Goal: Find contact information: Find contact information

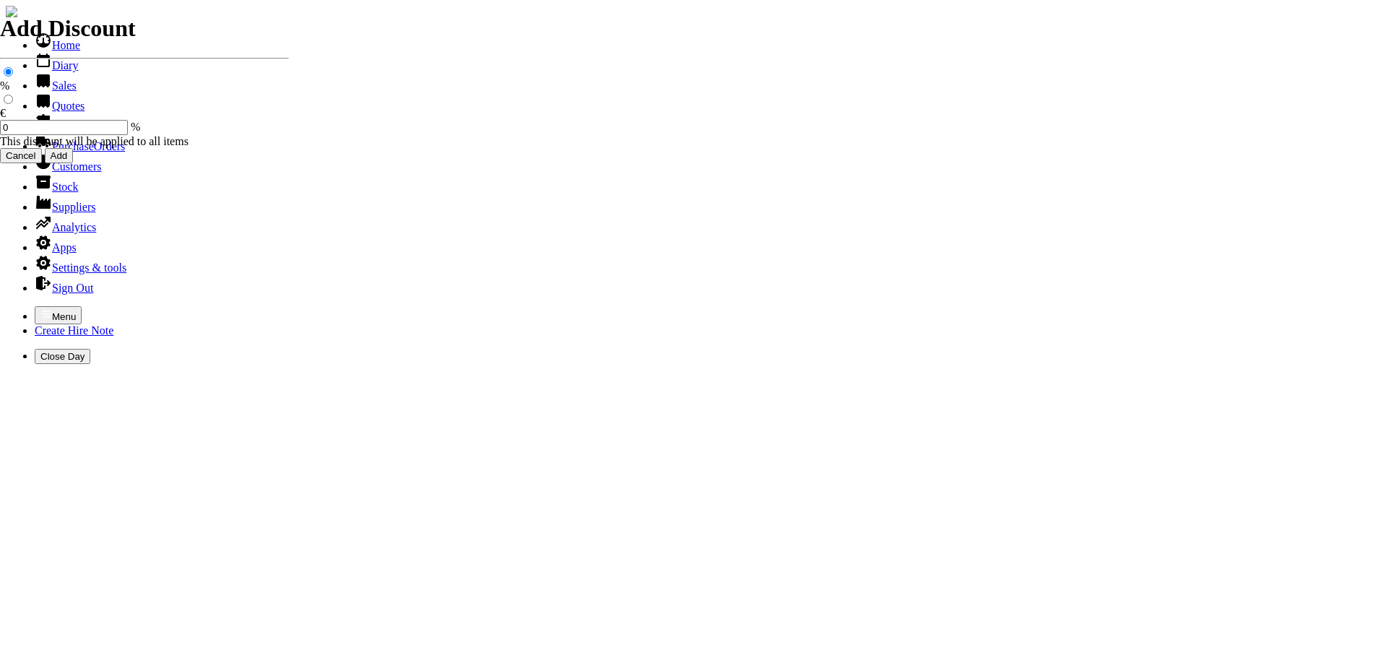
select select "HO"
click at [42, 311] on icon "button" at bounding box center [46, 314] width 9 height 6
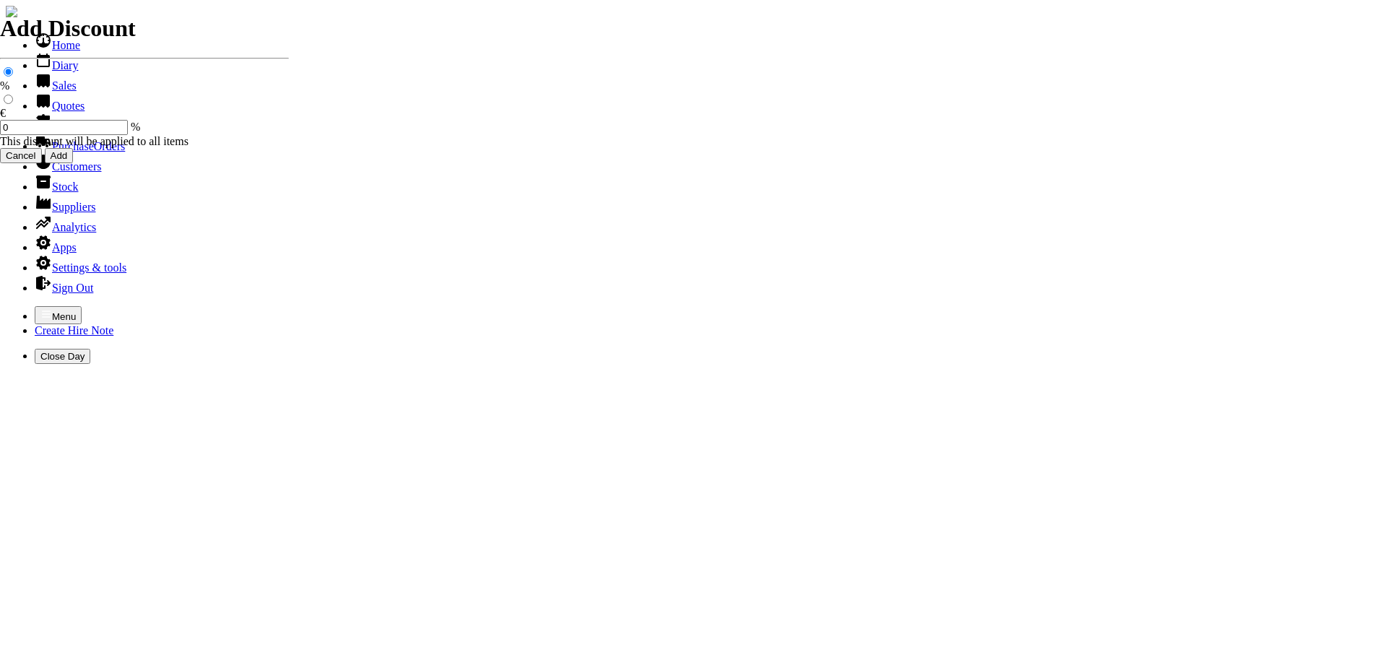
click at [66, 92] on link "Sales" at bounding box center [56, 85] width 42 height 12
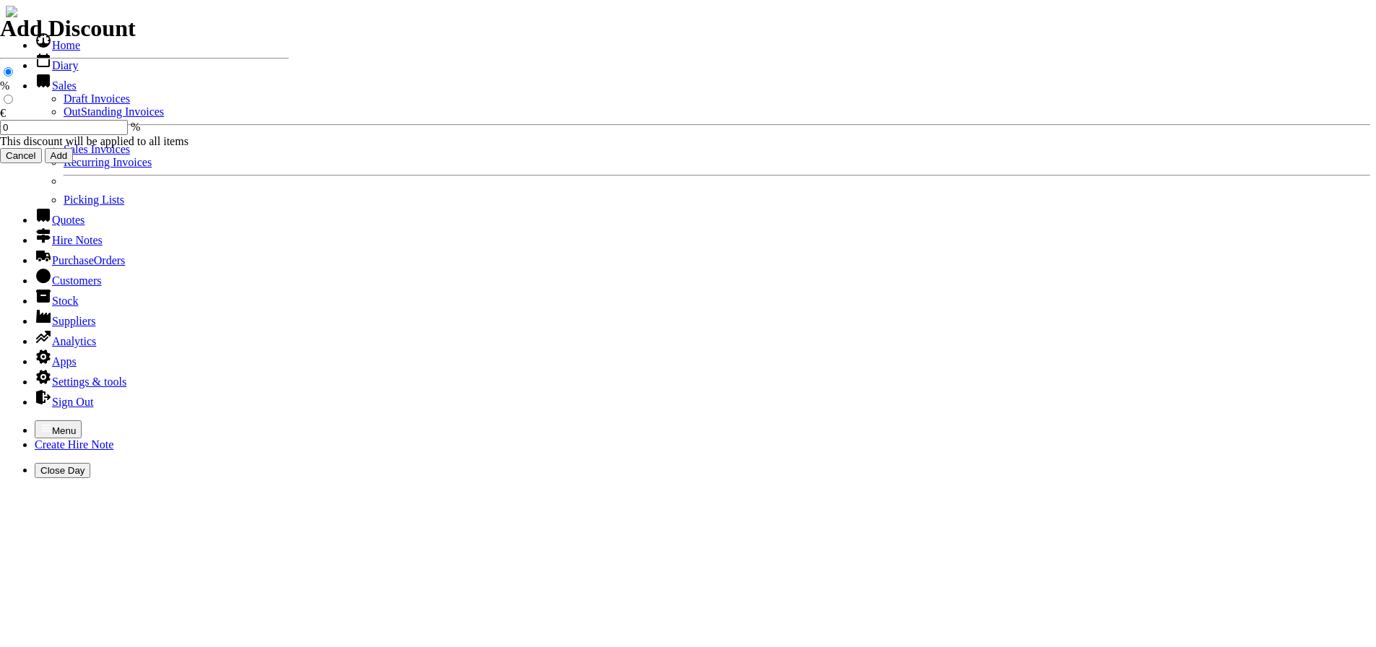
click at [76, 155] on link "Sales Invoices" at bounding box center [97, 149] width 66 height 12
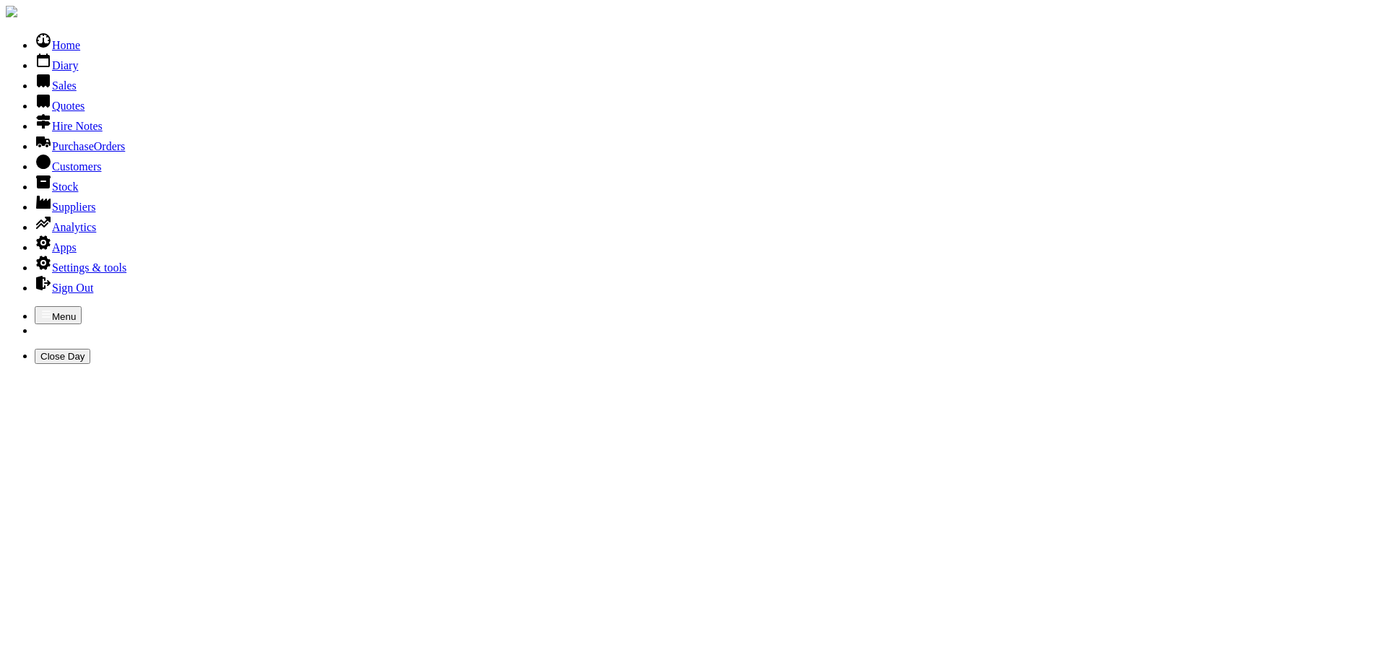
click at [54, 92] on link "Sales" at bounding box center [56, 85] width 42 height 12
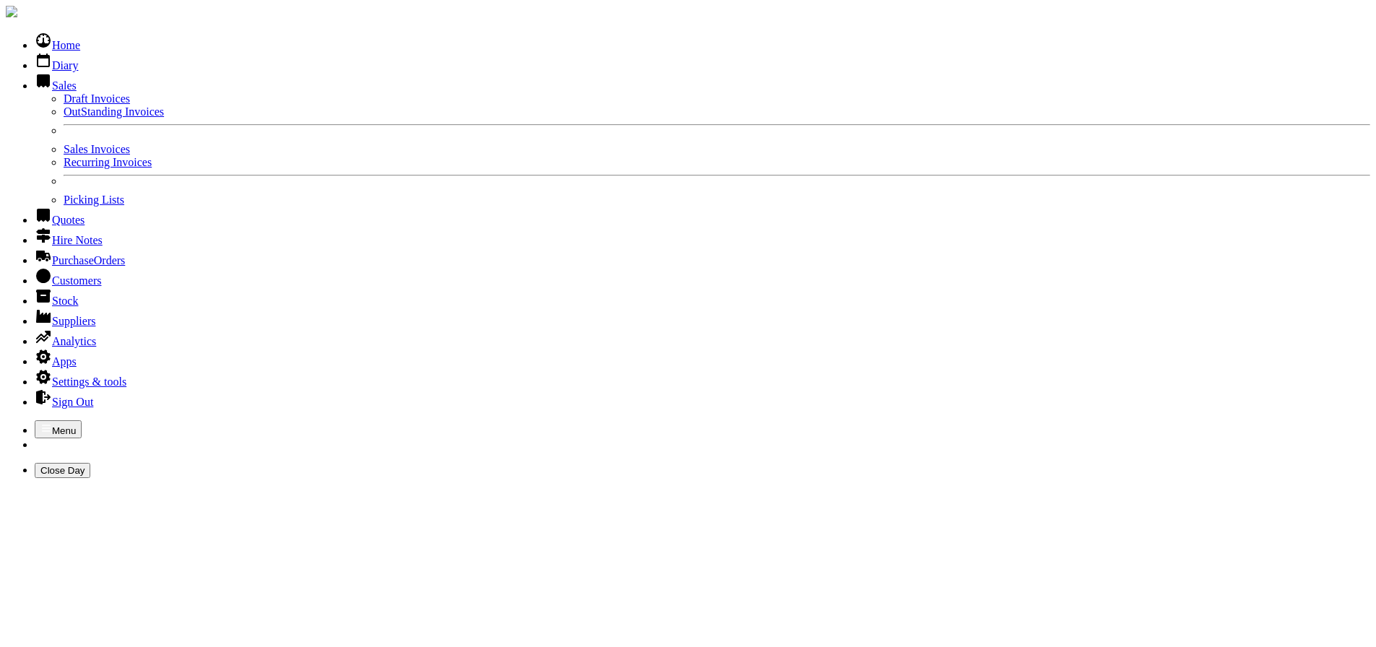
type input "holly"
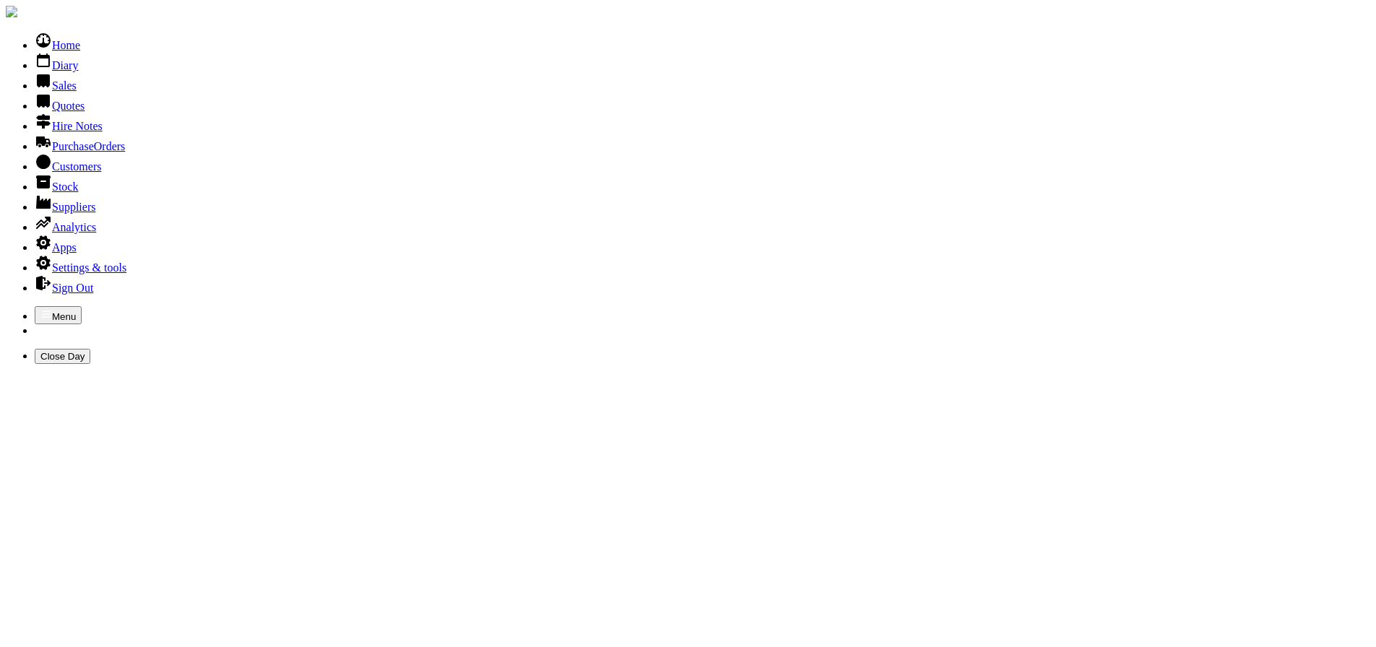
type input "HOLLY"
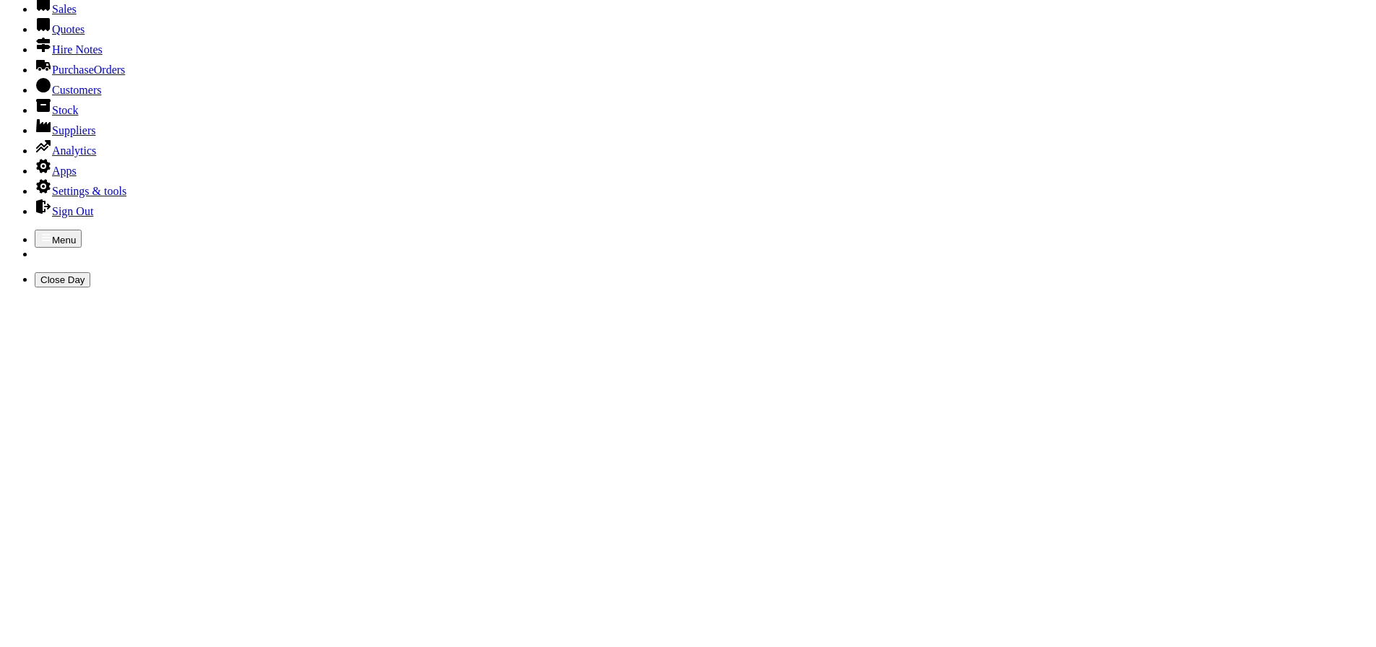
scroll to position [20, 0]
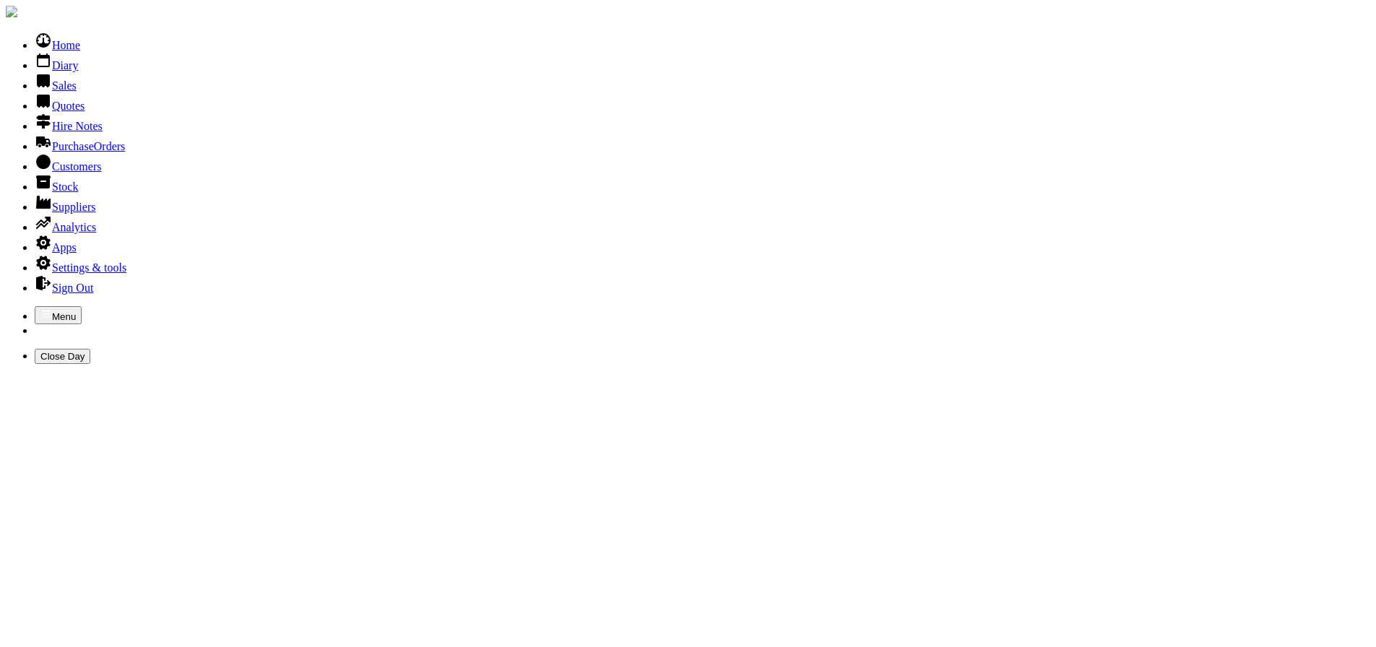
type input "BRIAN"
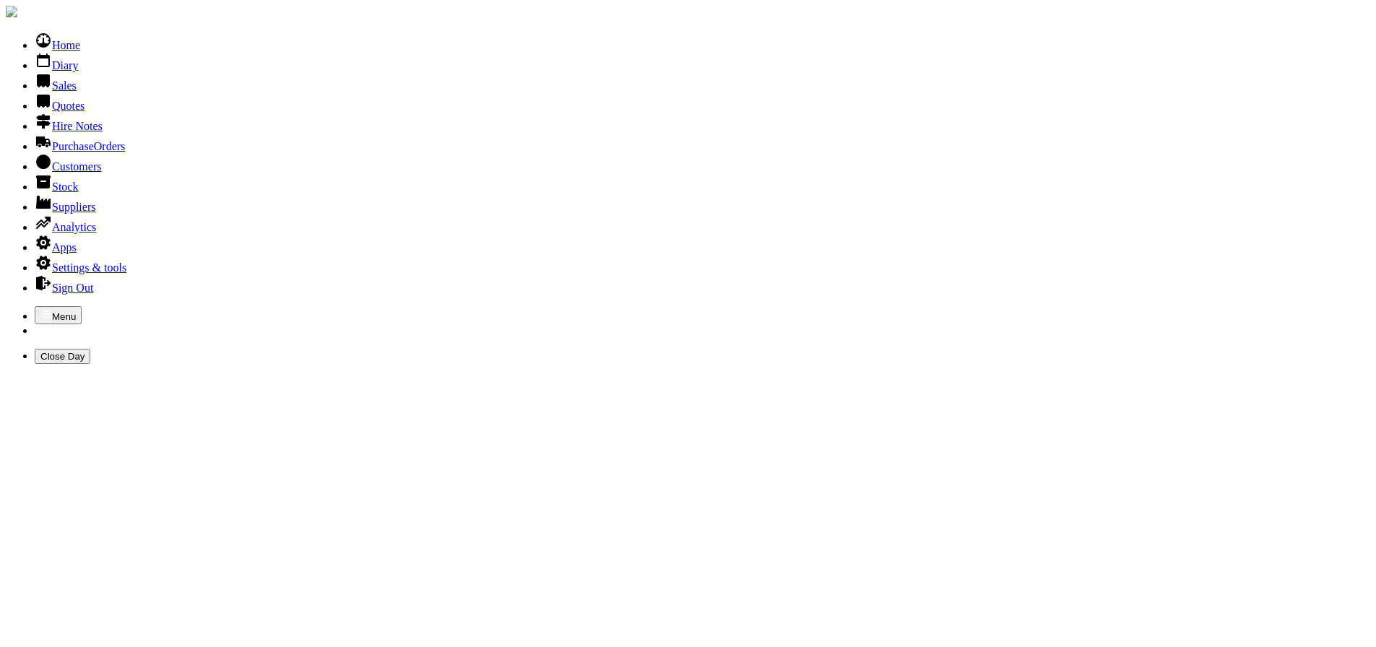
click at [71, 173] on link "Customers" at bounding box center [68, 166] width 66 height 12
type input "[PERSON_NAME]"
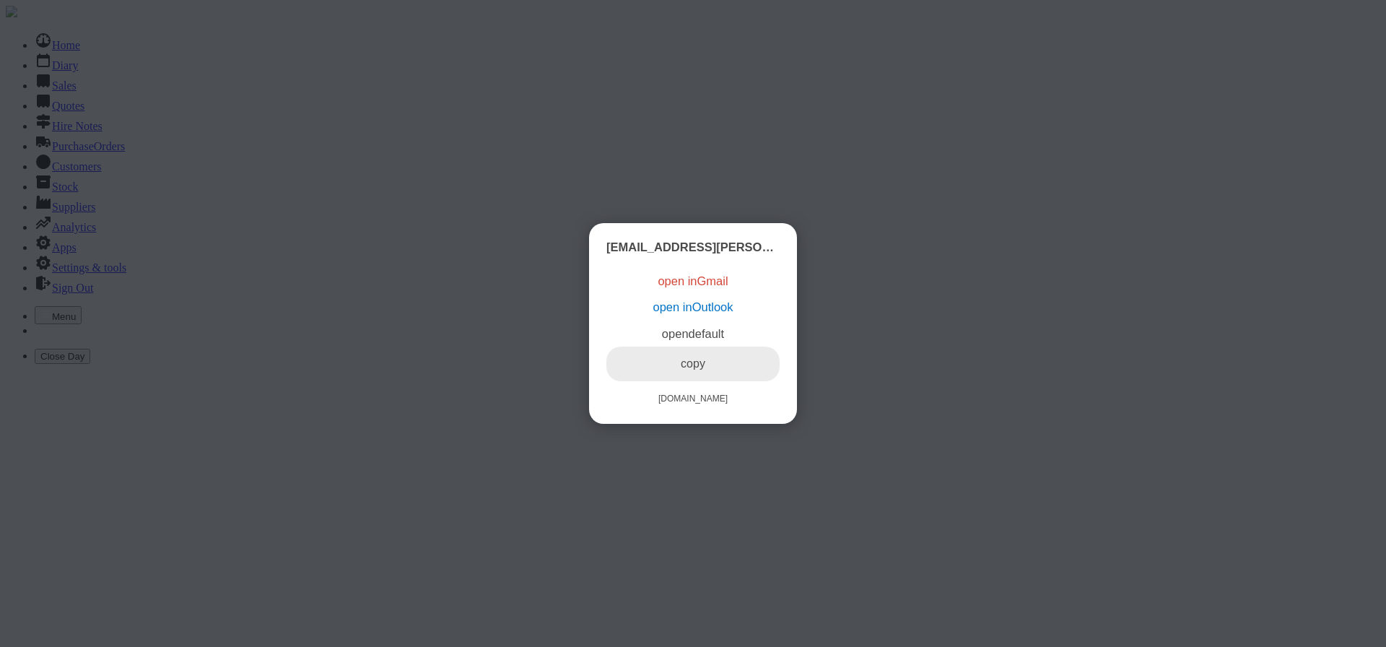
click at [698, 376] on link "copy" at bounding box center [693, 364] width 173 height 35
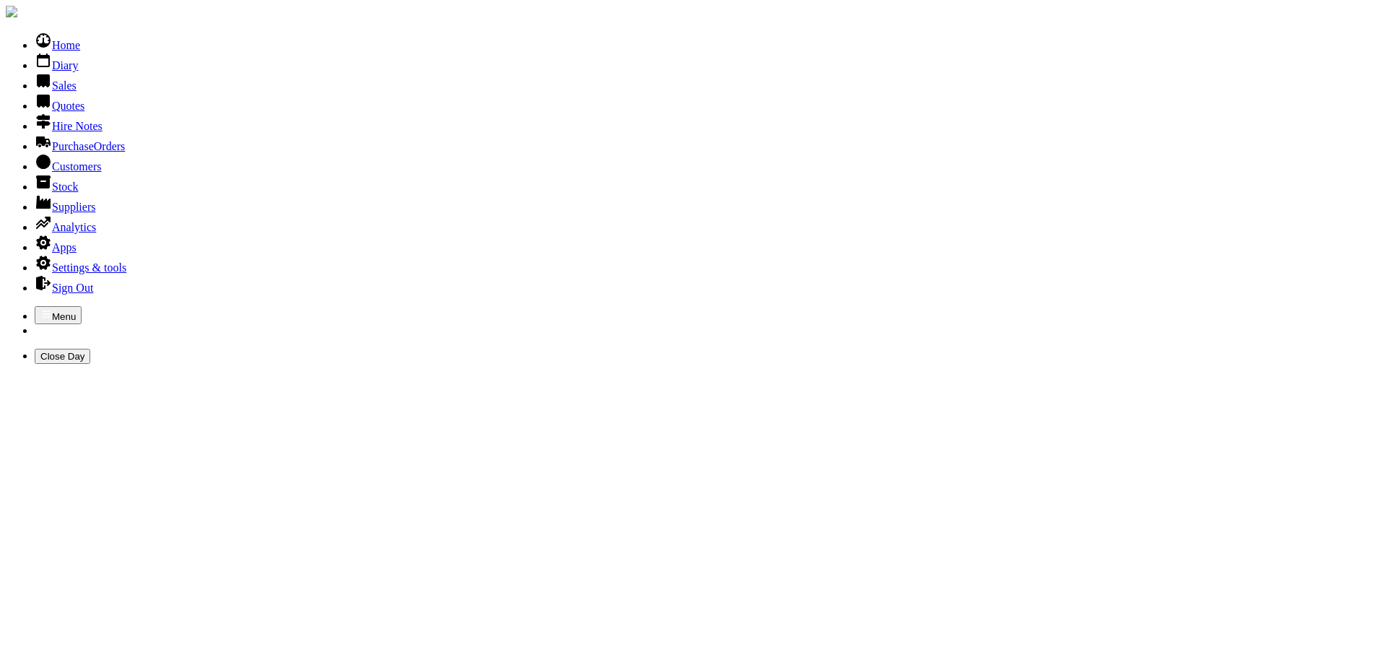
drag, startPoint x: 337, startPoint y: 96, endPoint x: 103, endPoint y: 108, distance: 234.3
type input "GATEWORKS"
drag, startPoint x: 296, startPoint y: 84, endPoint x: 112, endPoint y: 87, distance: 184.2
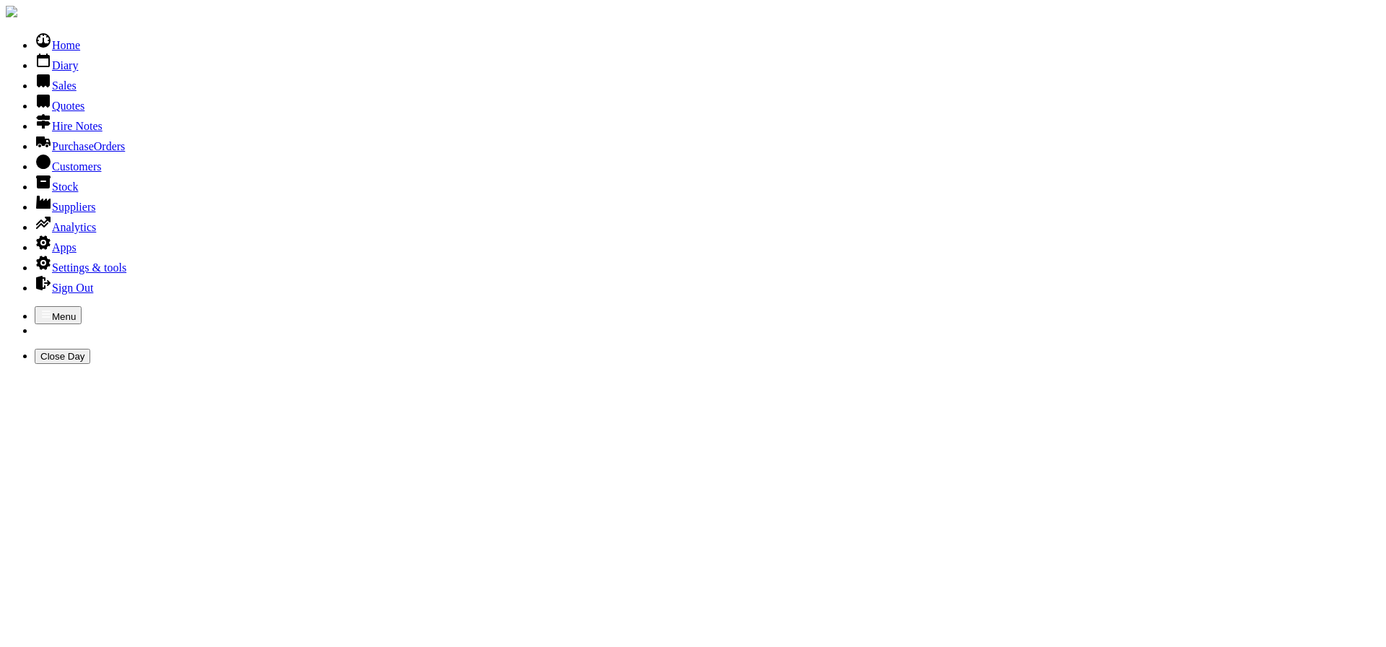
type input "[PERSON_NAME] GAA"
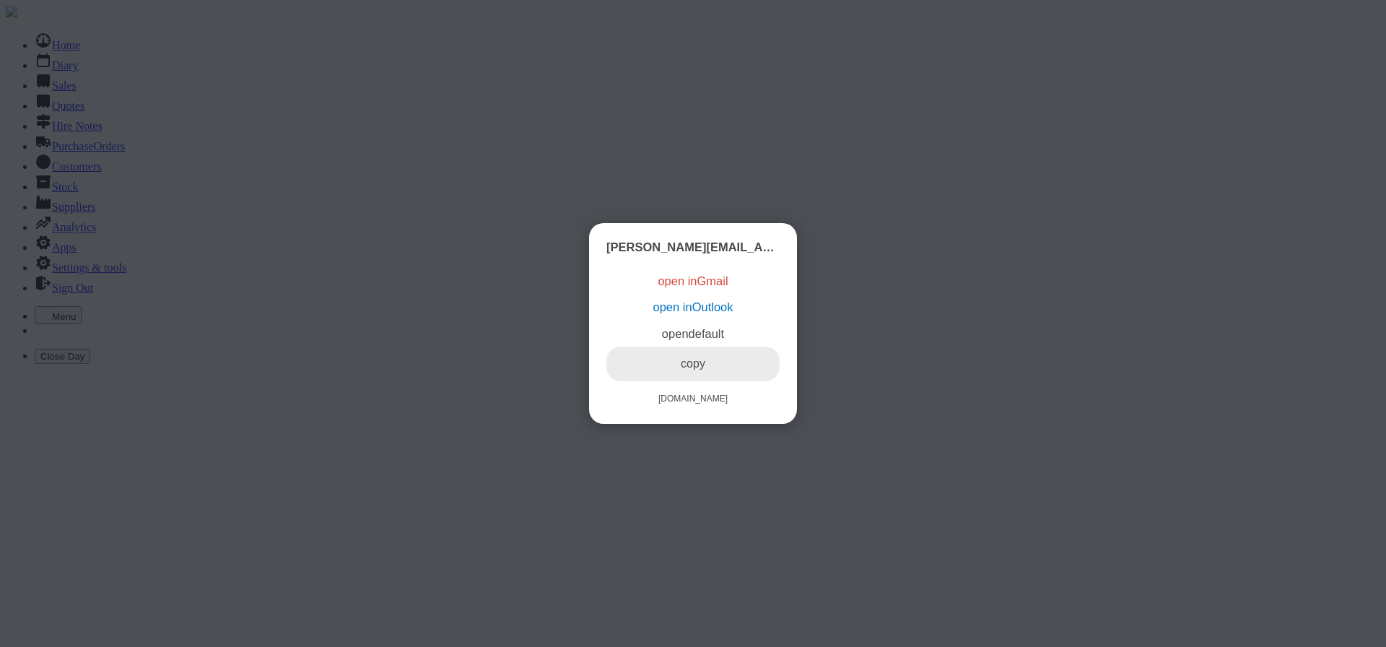
click at [693, 379] on link "copy" at bounding box center [693, 364] width 173 height 35
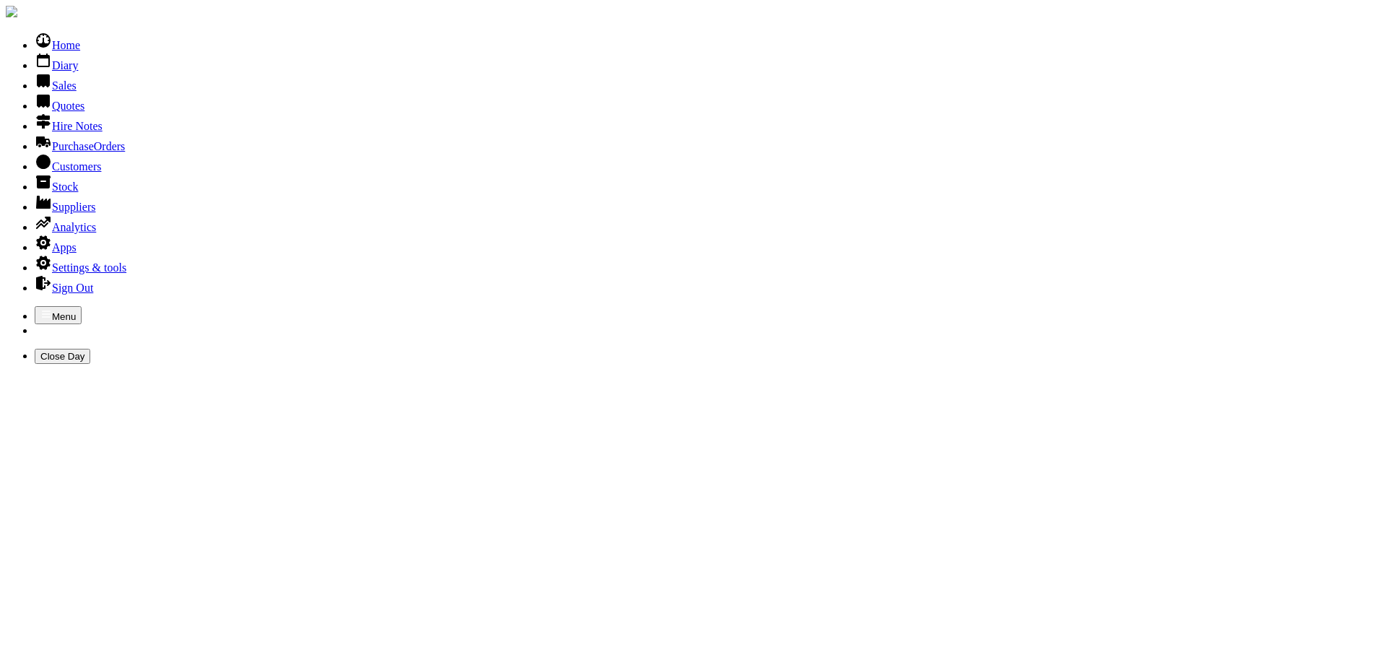
type input "KIDARE HUNT CLUB"
type input "KILDARE"
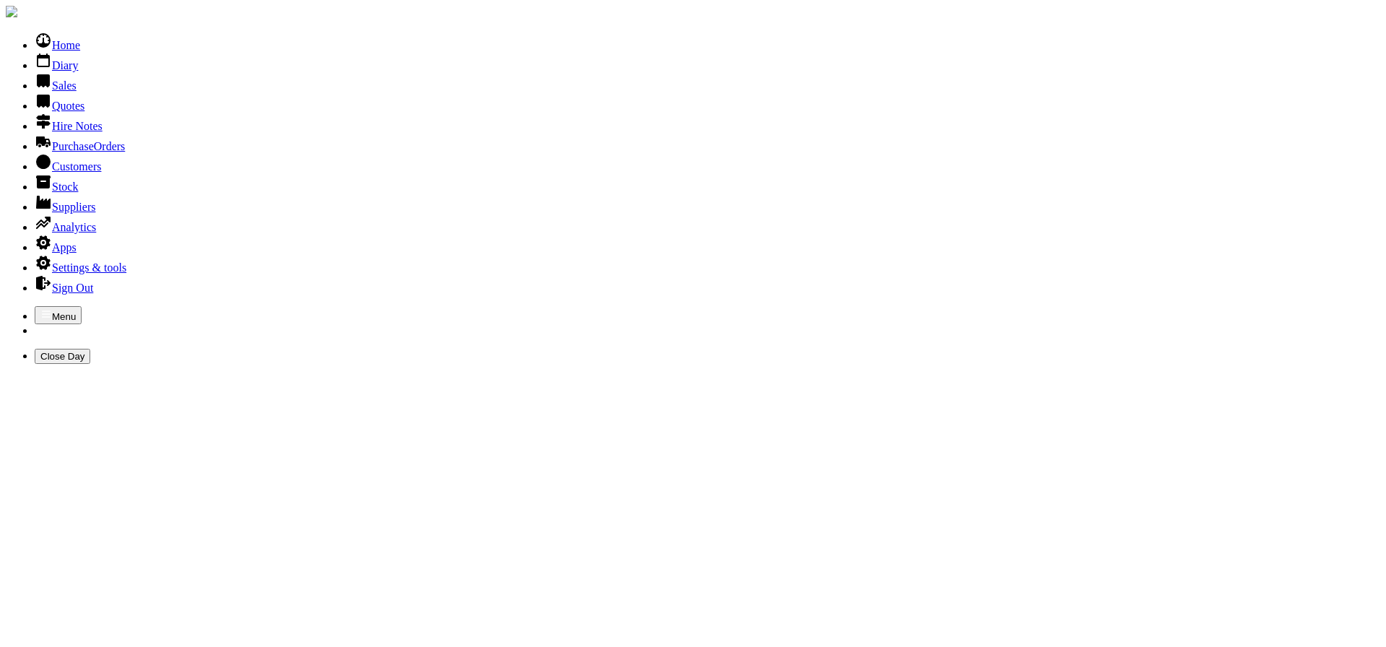
type input "KILDARE [PERSON_NAME]"
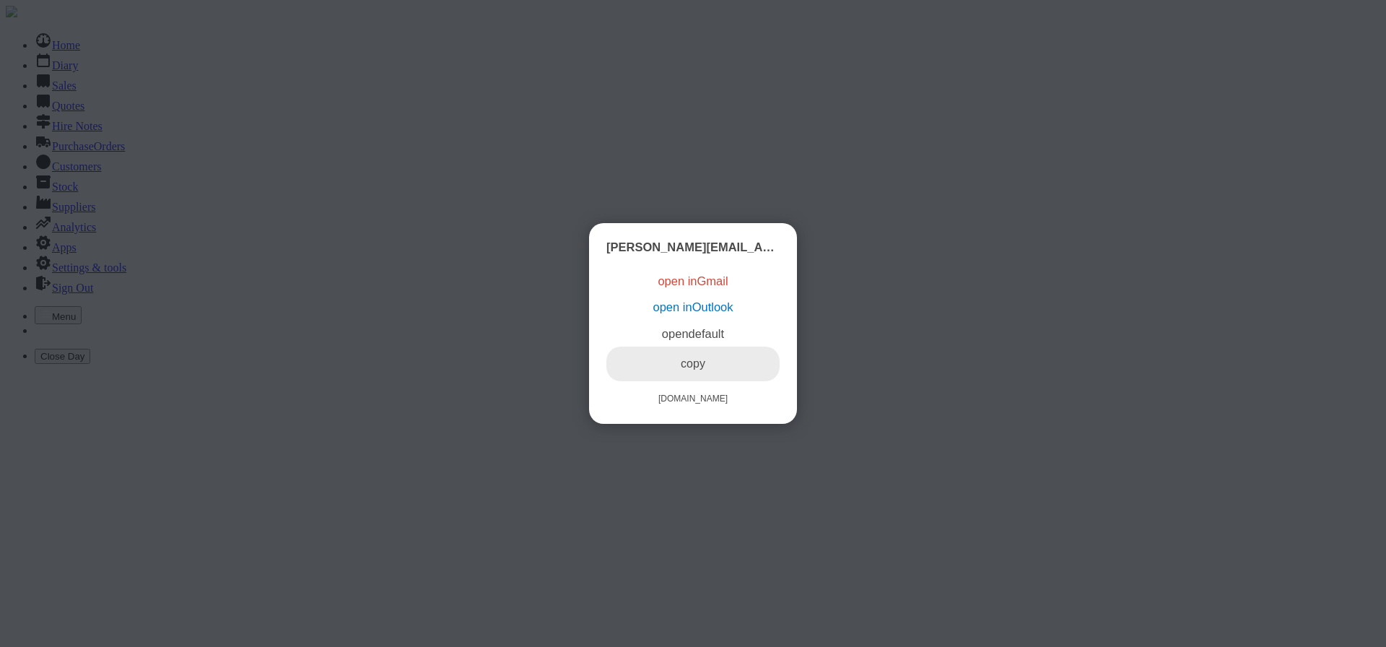
click at [695, 378] on link "copy" at bounding box center [693, 364] width 173 height 35
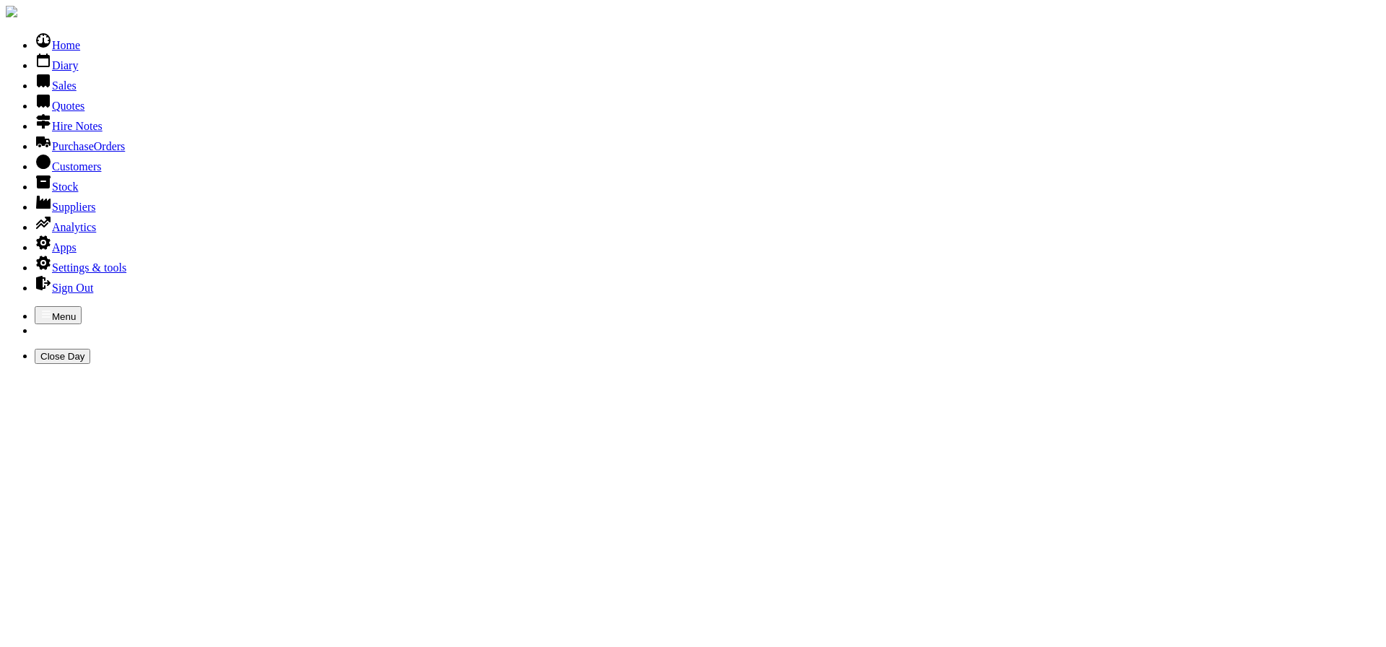
drag, startPoint x: 321, startPoint y: 91, endPoint x: 17, endPoint y: 91, distance: 304.0
type input "NAAS"
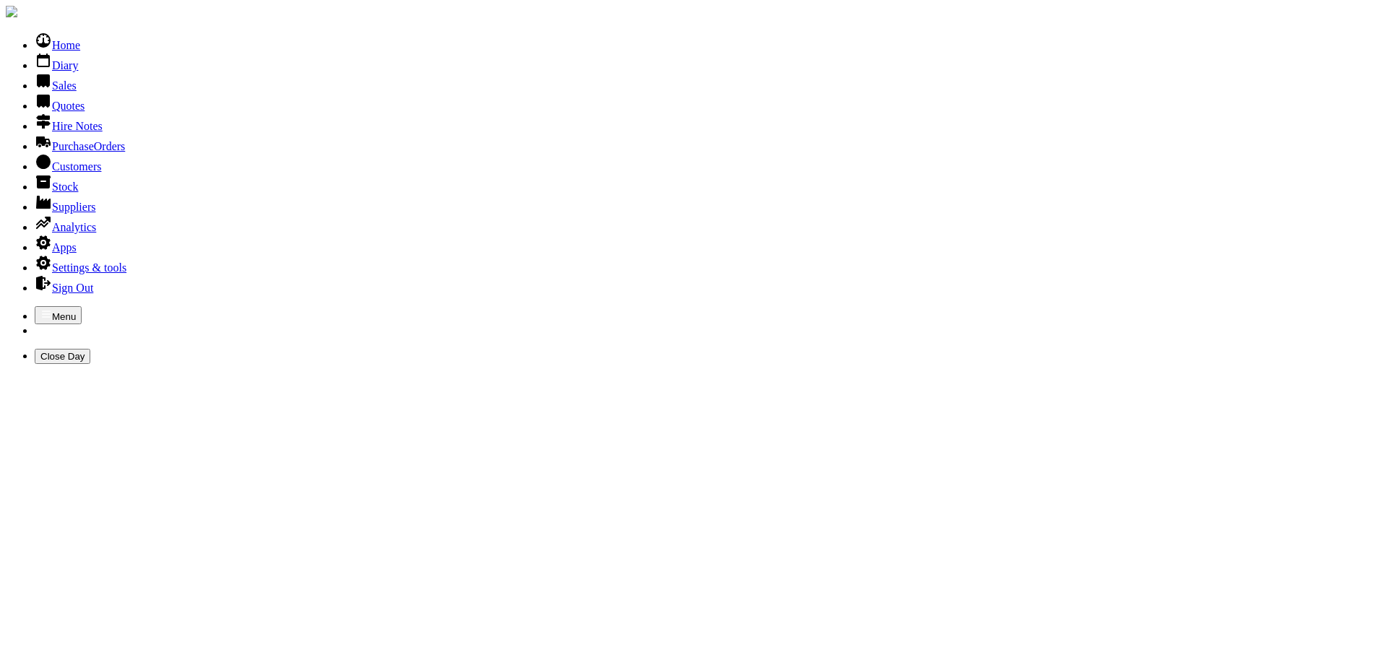
type input "NAAS COMMUNITY"
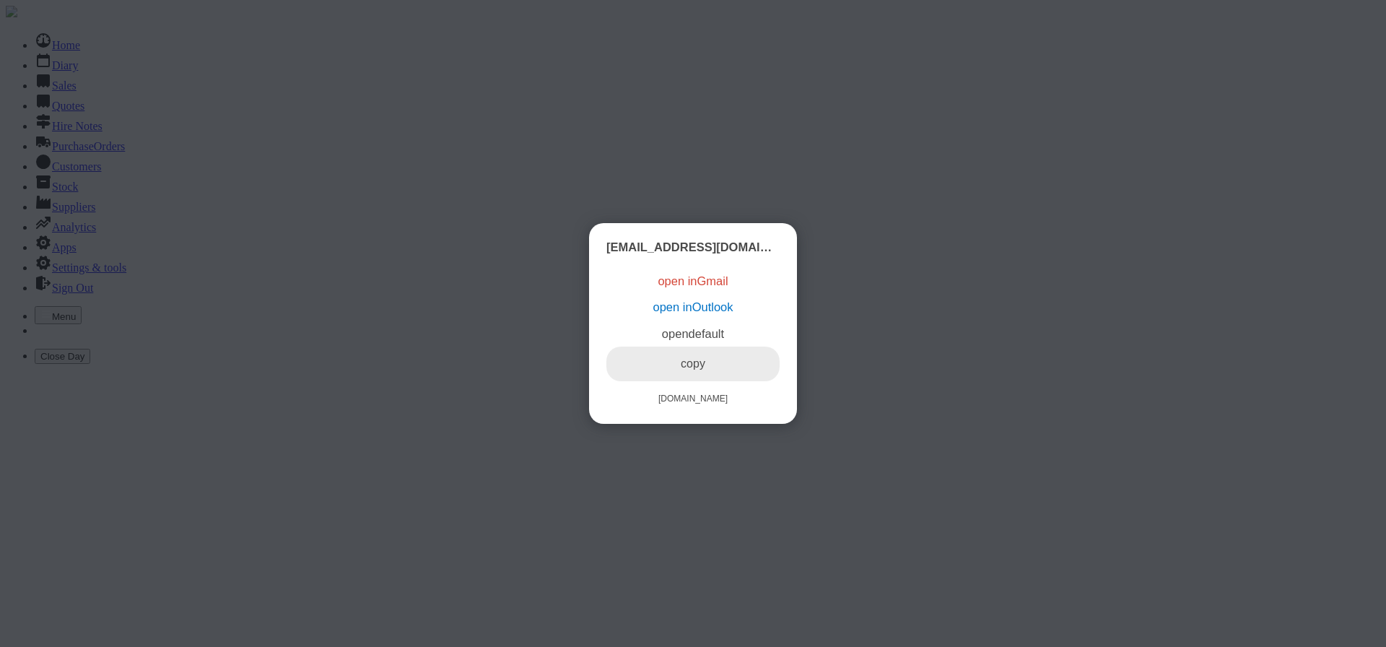
click at [685, 373] on link "copy" at bounding box center [693, 364] width 173 height 35
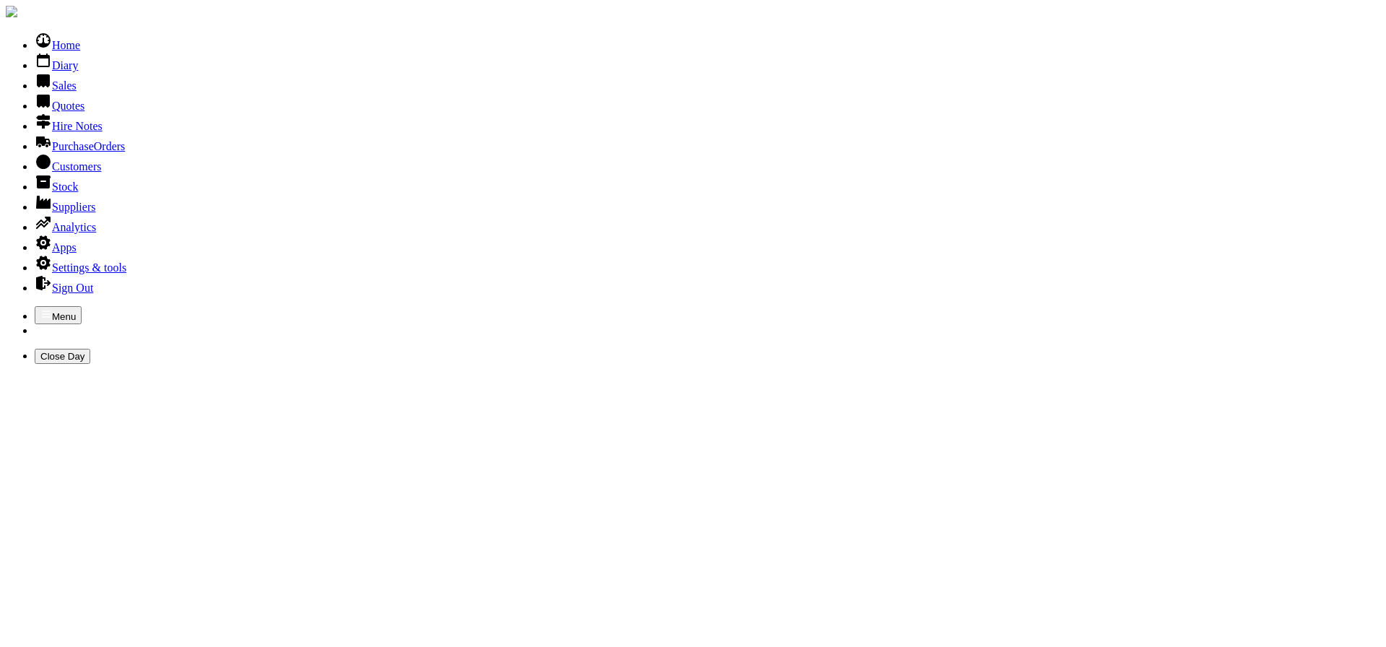
drag, startPoint x: 363, startPoint y: 96, endPoint x: 46, endPoint y: 97, distance: 317.0
type input "KEVIN"
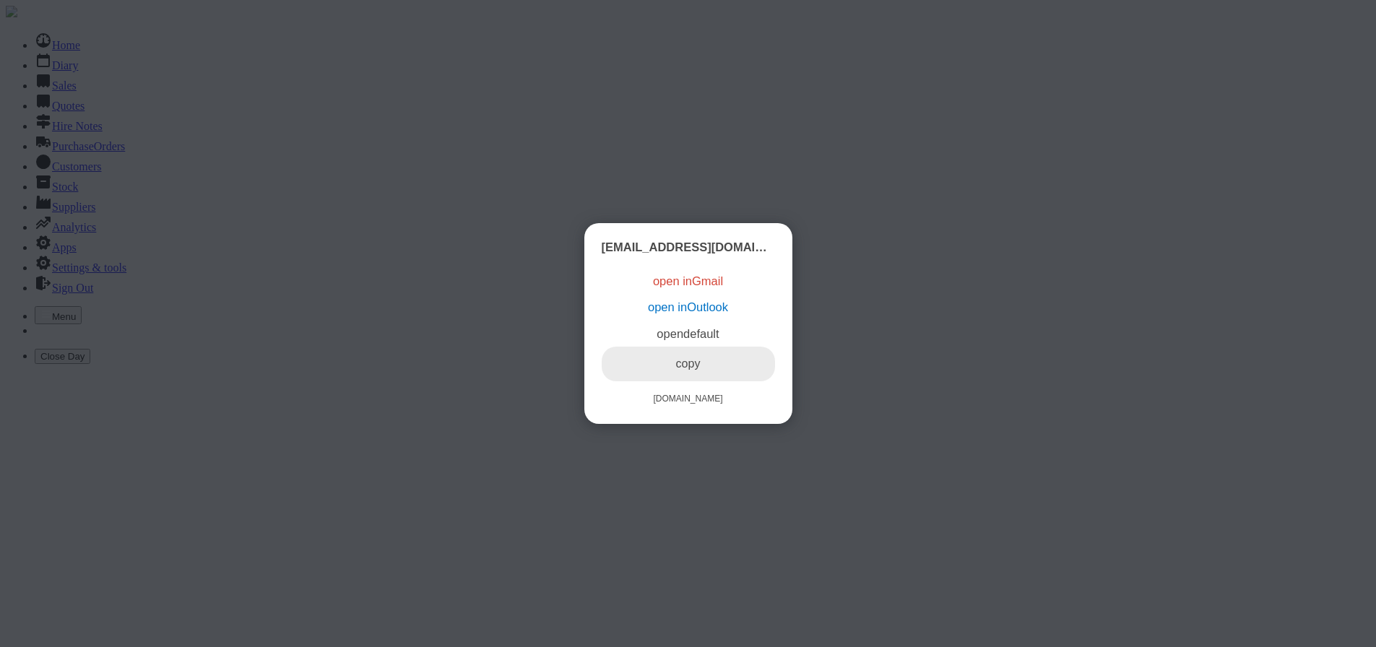
click at [682, 374] on link "copy" at bounding box center [688, 364] width 173 height 35
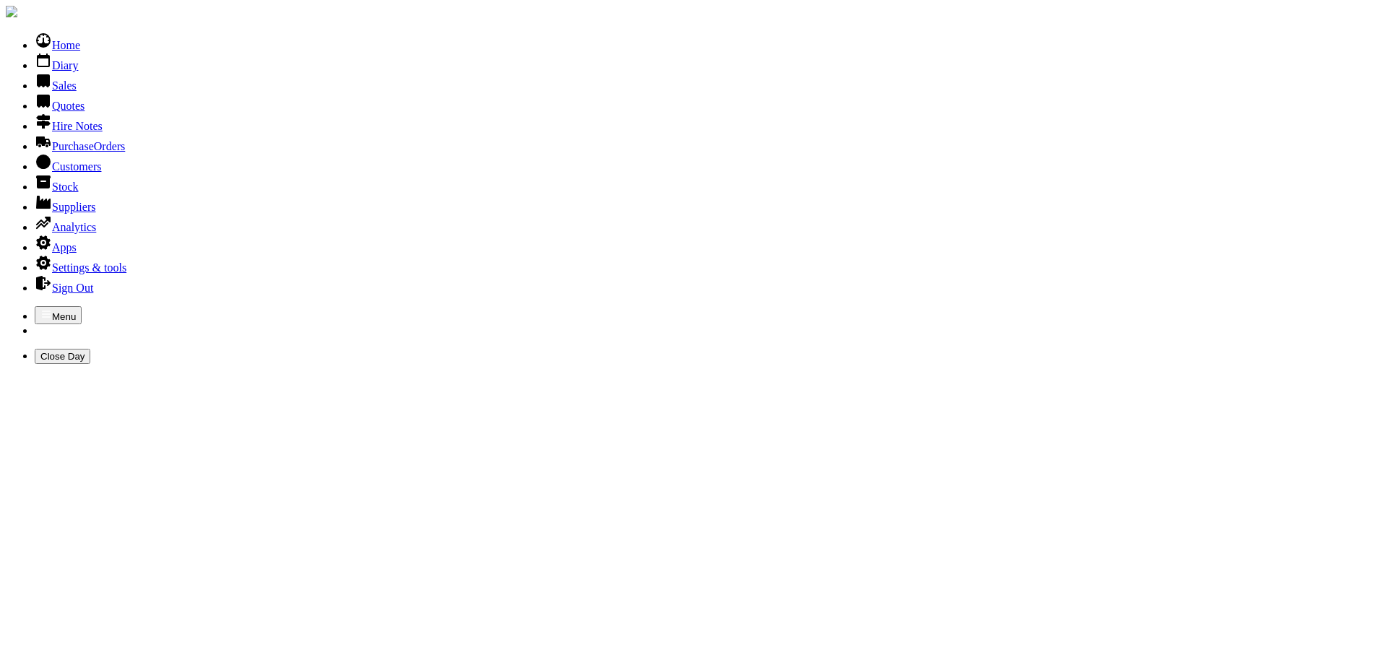
drag, startPoint x: 266, startPoint y: 88, endPoint x: 25, endPoint y: 116, distance: 242.7
type input "SUNNYHILL"
drag, startPoint x: 298, startPoint y: 97, endPoint x: 74, endPoint y: 100, distance: 223.2
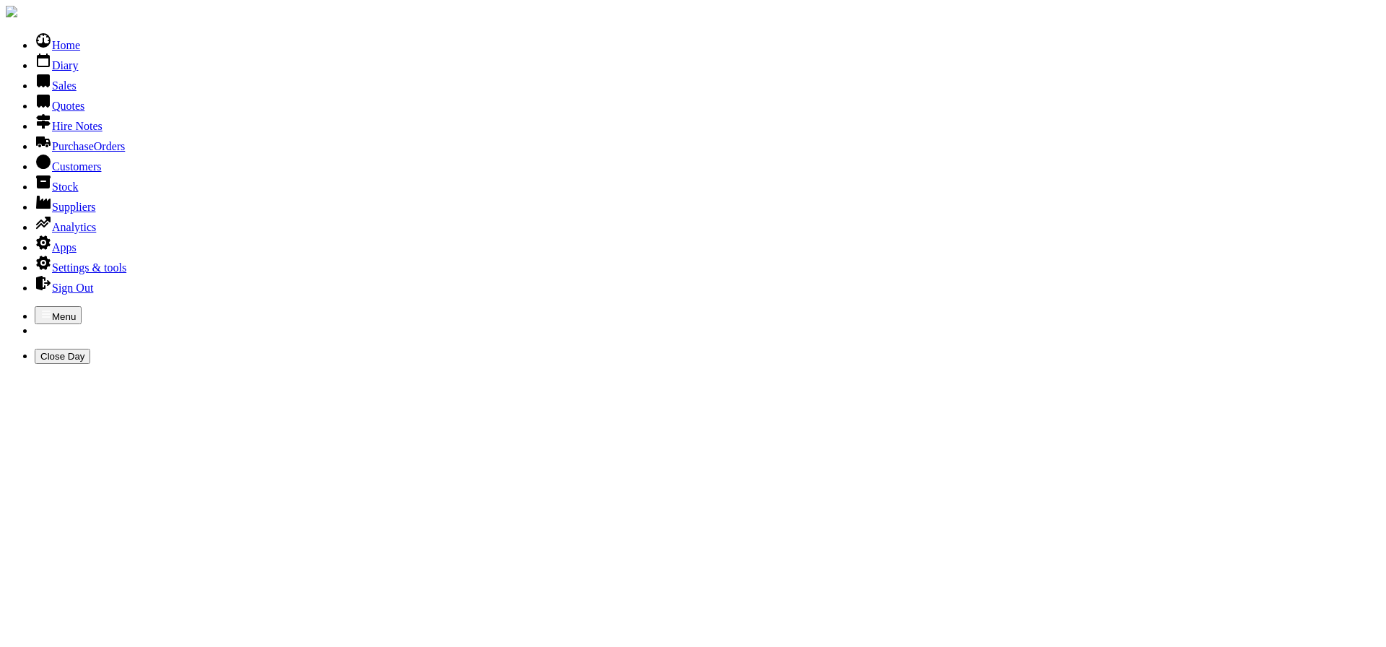
type input "CLAC"
drag, startPoint x: 272, startPoint y: 93, endPoint x: 43, endPoint y: 93, distance: 228.9
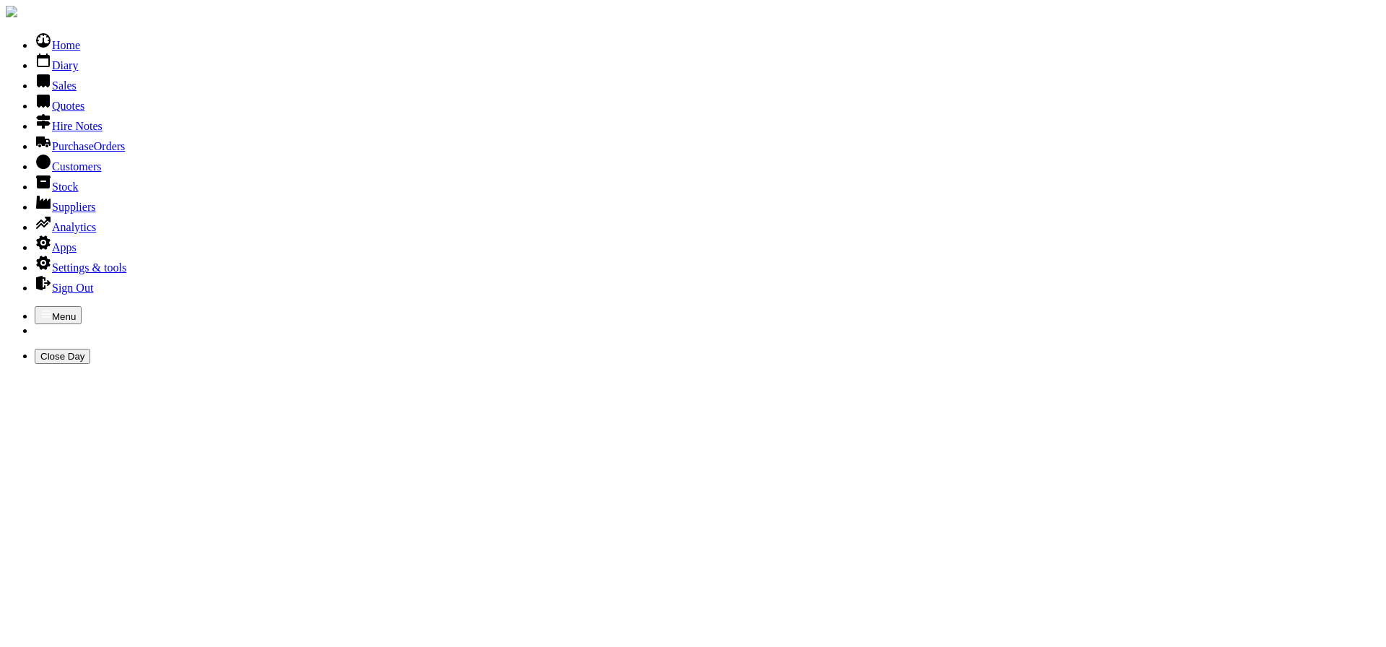
type input "MANNY"
